Goal: Information Seeking & Learning: Check status

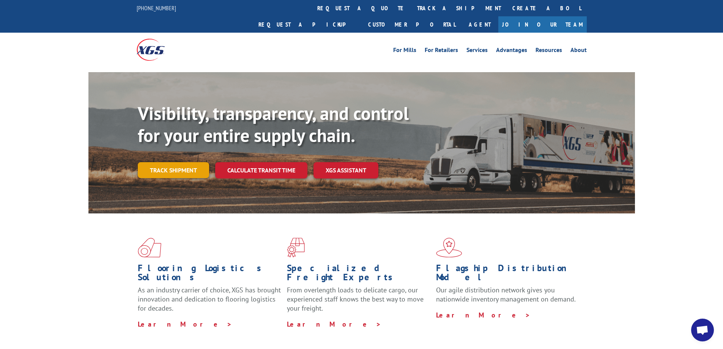
click at [190, 162] on link "Track shipment" at bounding box center [173, 170] width 71 height 16
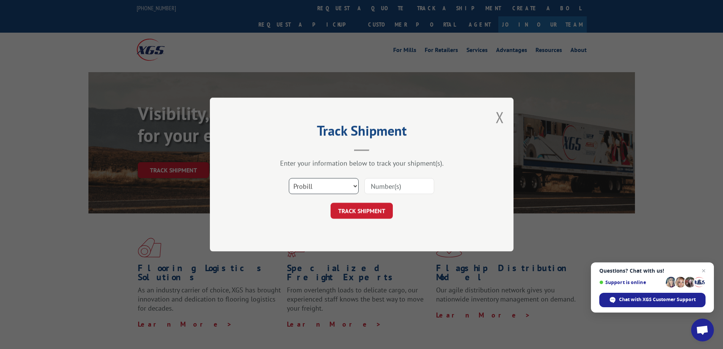
click at [350, 185] on select "Select category... Probill BOL PO" at bounding box center [324, 186] width 70 height 16
click at [441, 162] on div "Enter your information below to track your shipment(s)." at bounding box center [362, 163] width 228 height 9
click at [496, 118] on button "Close modal" at bounding box center [500, 117] width 8 height 20
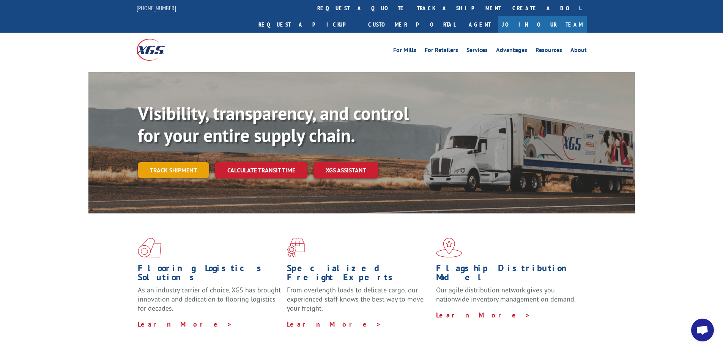
click at [169, 162] on link "Track shipment" at bounding box center [173, 170] width 71 height 16
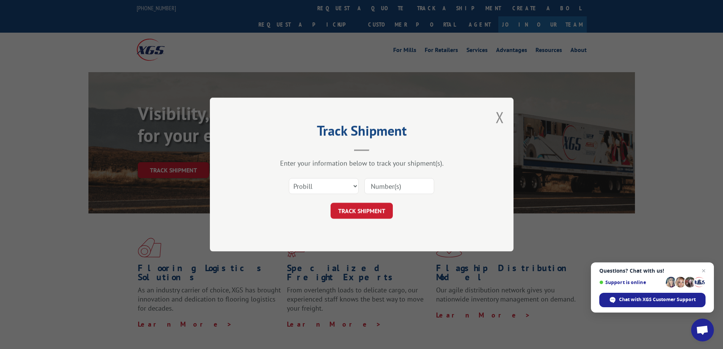
click at [388, 190] on input at bounding box center [399, 186] width 70 height 16
type input "936073305"
click at [368, 210] on button "TRACK SHIPMENT" at bounding box center [362, 211] width 62 height 16
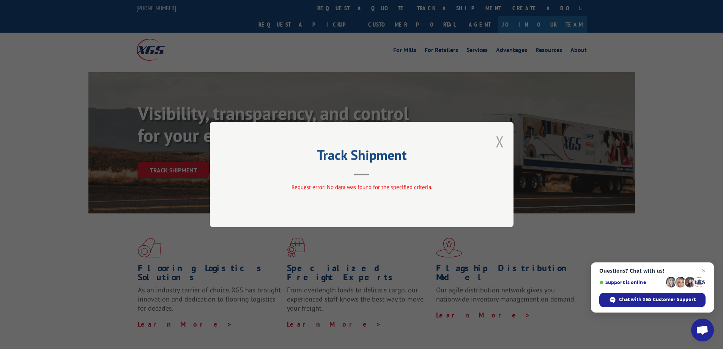
click at [499, 139] on button "Close modal" at bounding box center [500, 141] width 8 height 20
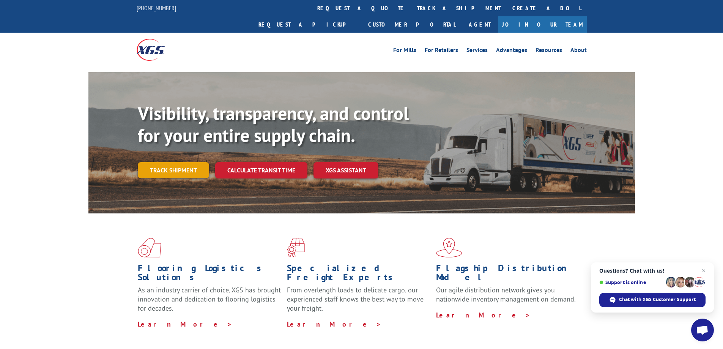
click at [168, 162] on link "Track shipment" at bounding box center [173, 170] width 71 height 16
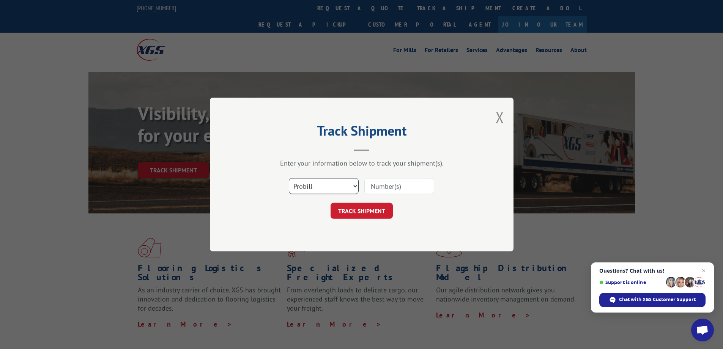
click at [346, 189] on select "Select category... Probill BOL PO" at bounding box center [324, 186] width 70 height 16
select select "po"
click at [289, 178] on select "Select category... Probill BOL PO" at bounding box center [324, 186] width 70 height 16
click at [500, 116] on button "Close modal" at bounding box center [500, 117] width 8 height 20
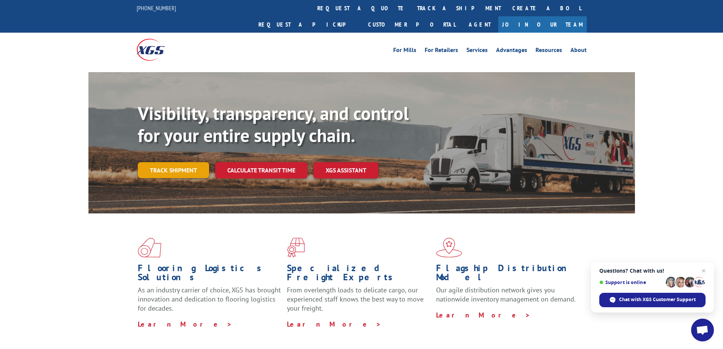
click at [188, 162] on link "Track shipment" at bounding box center [173, 170] width 71 height 16
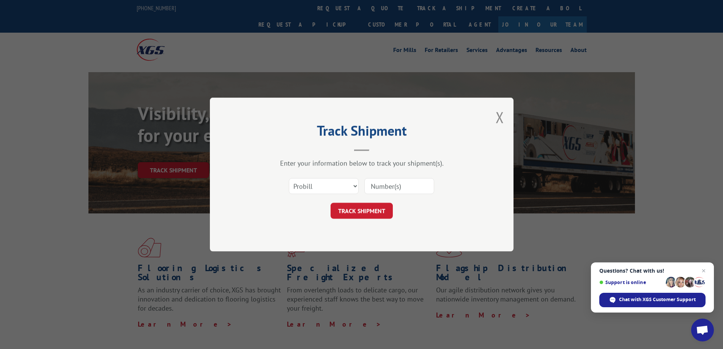
click at [389, 186] on input at bounding box center [399, 186] width 70 height 16
type input "936073305"
click at [358, 210] on button "TRACK SHIPMENT" at bounding box center [362, 211] width 62 height 16
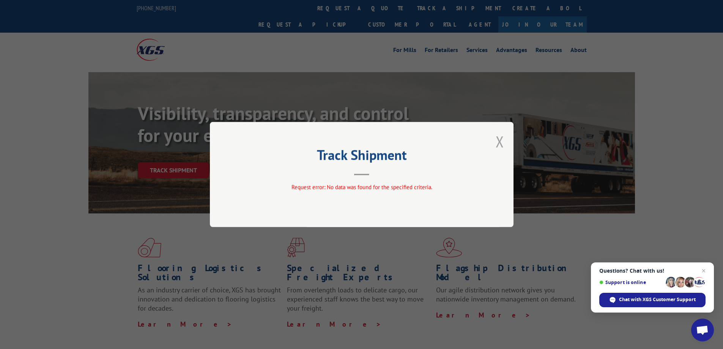
click at [498, 144] on button "Close modal" at bounding box center [500, 141] width 8 height 20
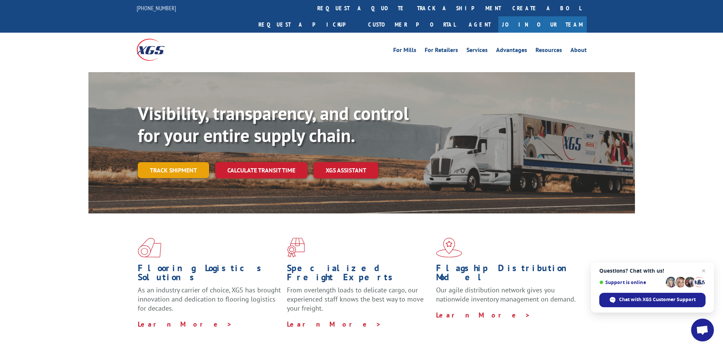
click at [184, 162] on link "Track shipment" at bounding box center [173, 170] width 71 height 16
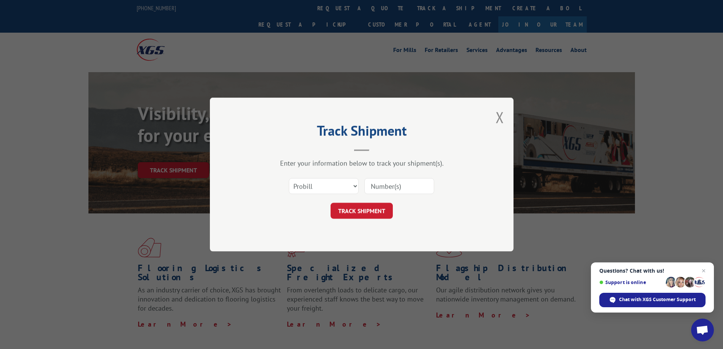
click at [407, 191] on input at bounding box center [399, 186] width 70 height 16
click at [503, 116] on button "Close modal" at bounding box center [500, 117] width 8 height 20
